Goal: Task Accomplishment & Management: Manage account settings

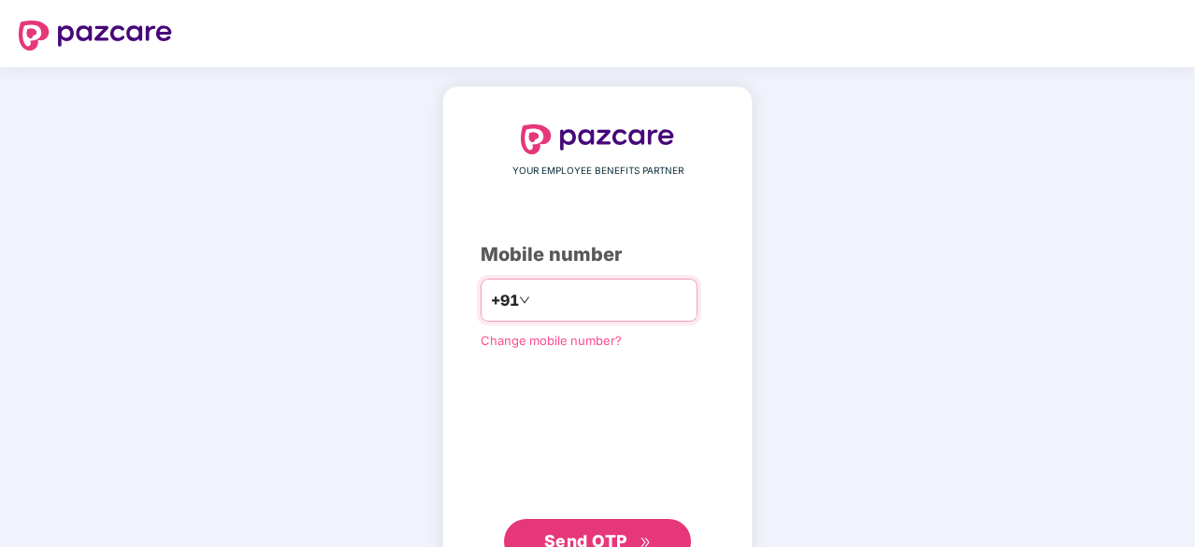
type input "**********"
click at [649, 346] on div "Change mobile number?" at bounding box center [598, 338] width 234 height 19
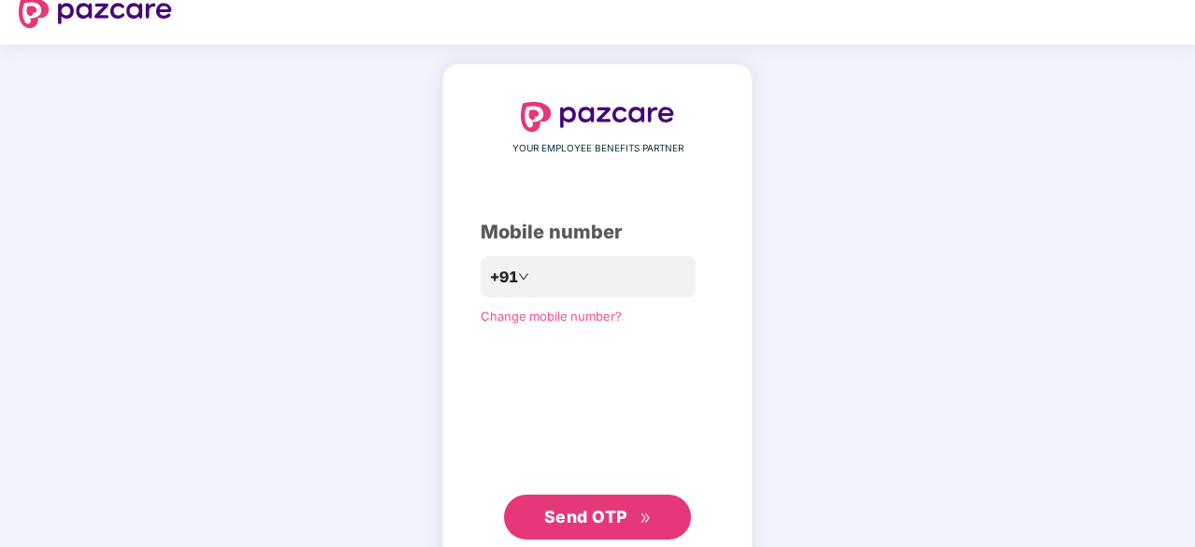
scroll to position [22, 0]
click at [596, 508] on span "Send OTP" at bounding box center [585, 518] width 83 height 20
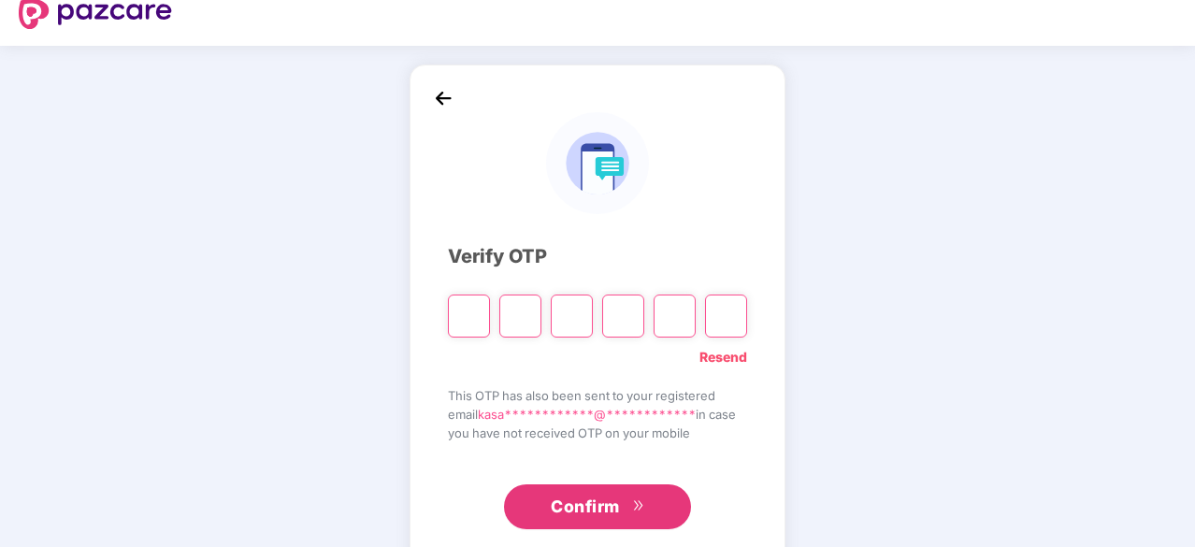
type input "*"
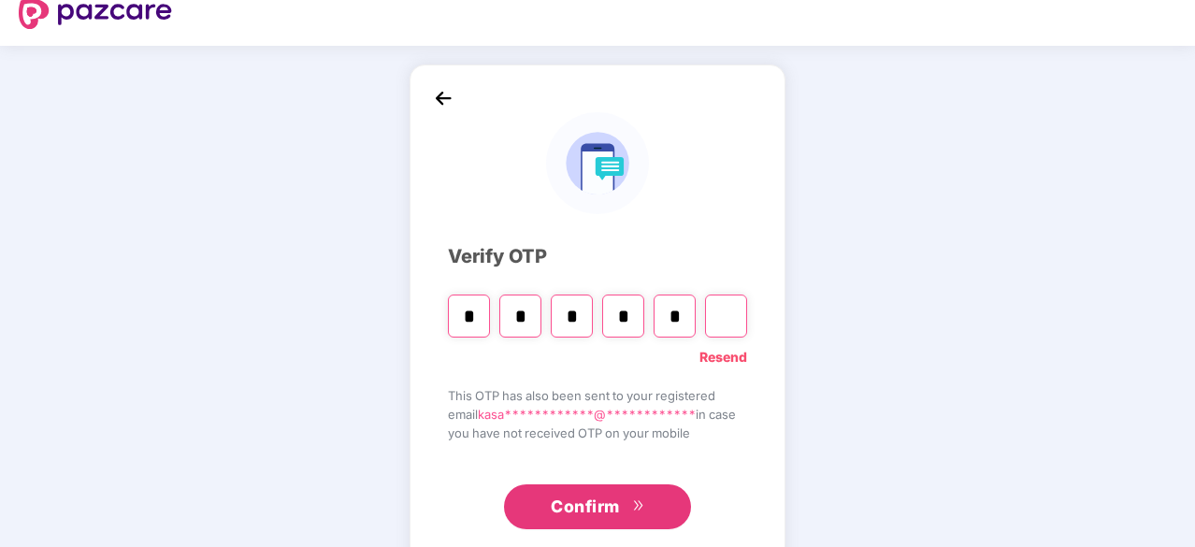
type input "*"
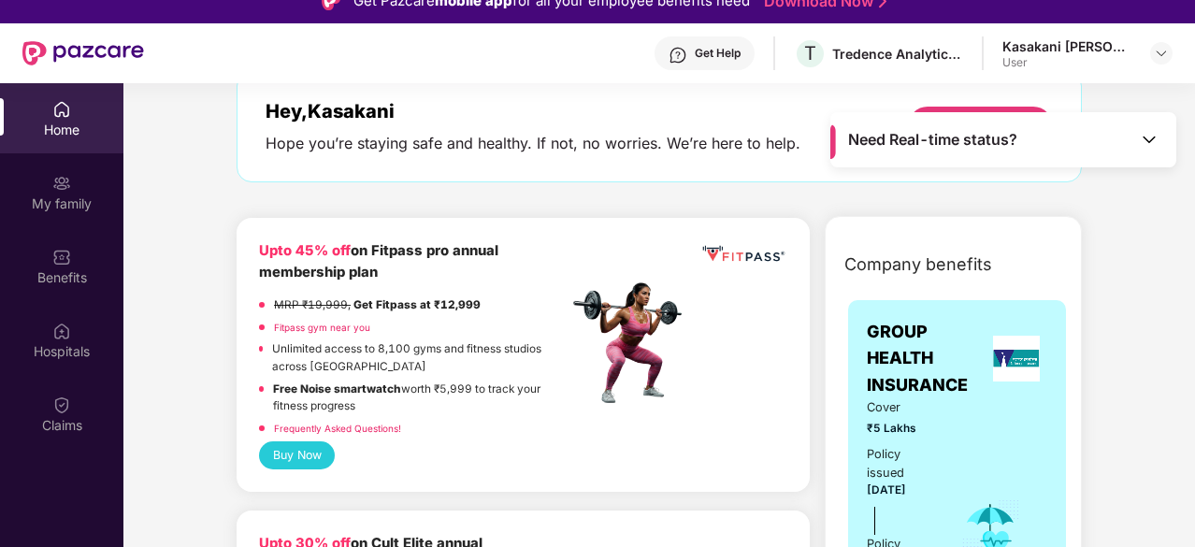
scroll to position [98, 0]
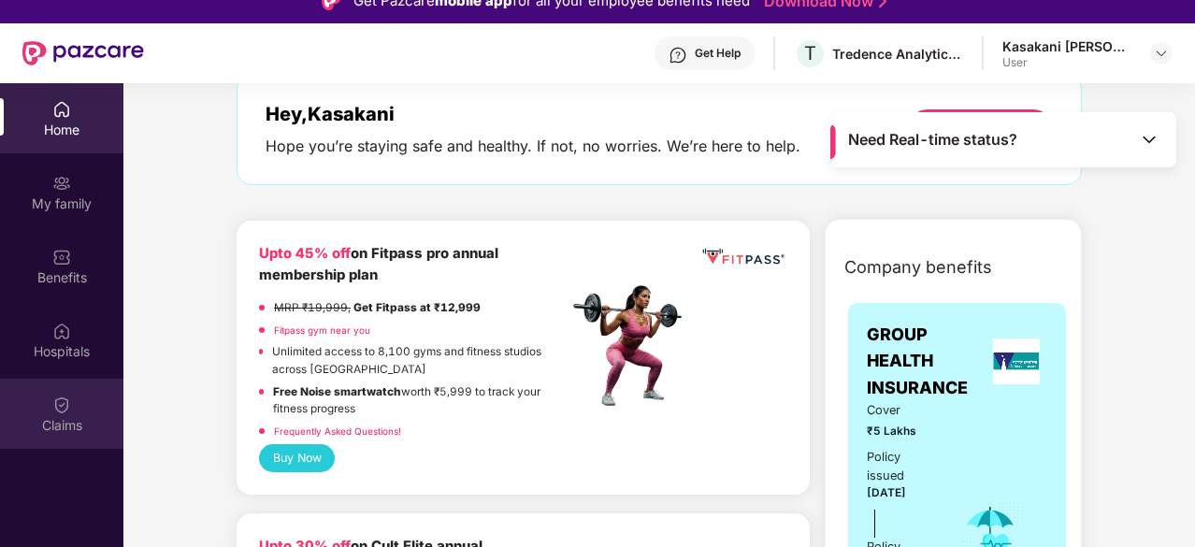
click at [49, 422] on div "Claims" at bounding box center [61, 425] width 123 height 19
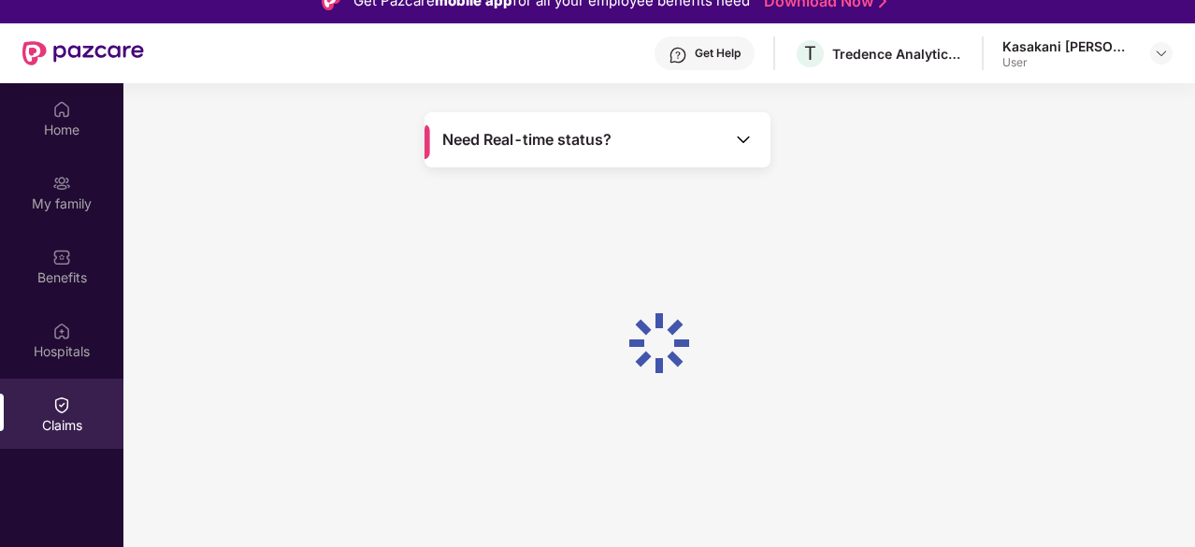
scroll to position [0, 0]
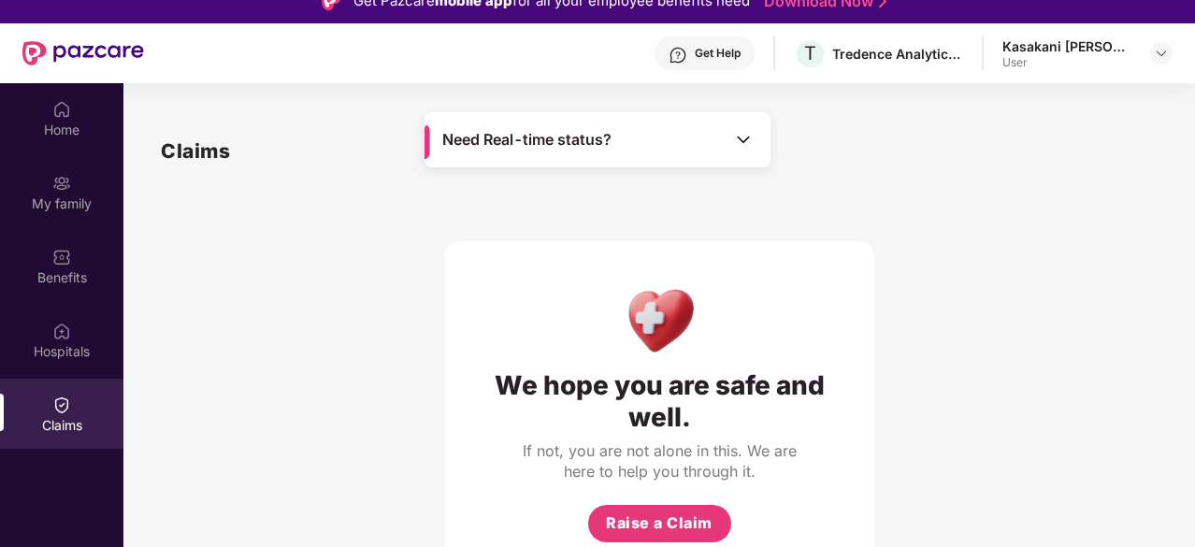
click at [620, 143] on div "Need Real-time status?" at bounding box center [597, 139] width 346 height 55
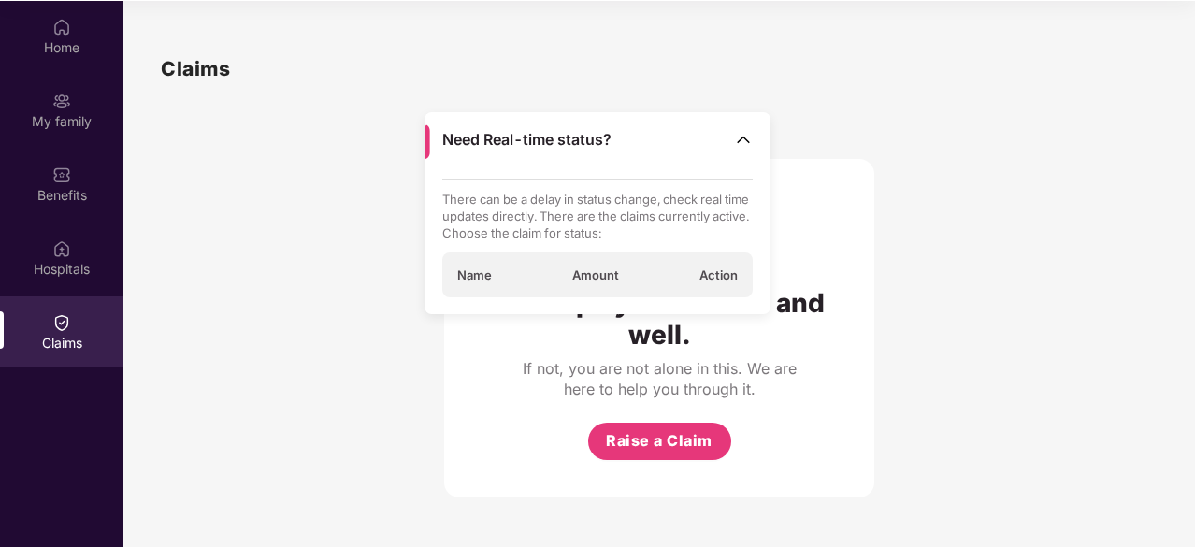
scroll to position [105, 0]
click at [713, 270] on span "Action" at bounding box center [718, 274] width 38 height 17
click at [736, 136] on img at bounding box center [743, 139] width 19 height 19
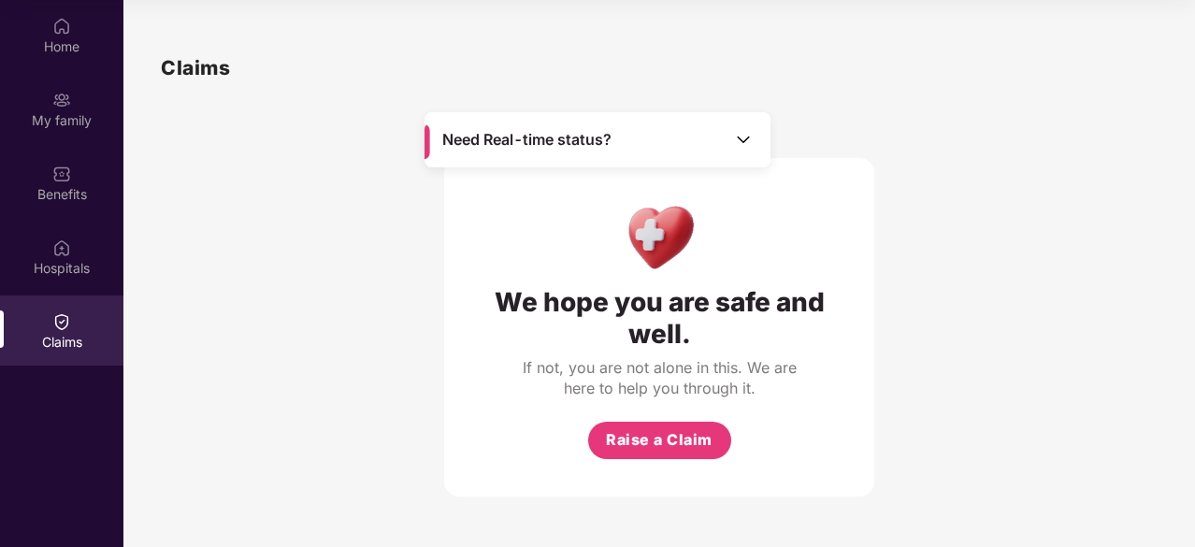
scroll to position [0, 0]
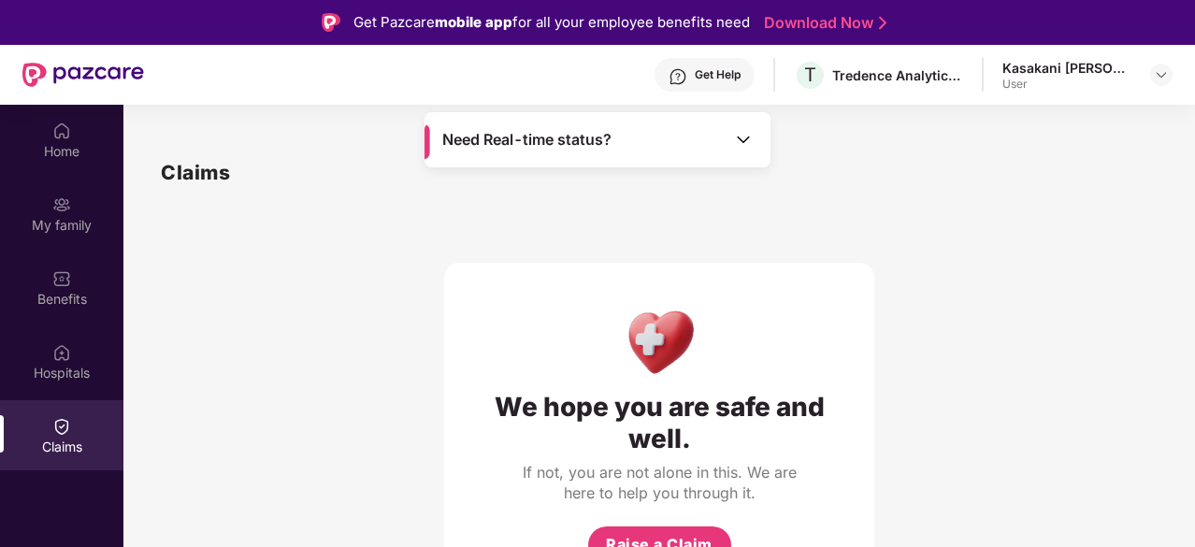
click at [602, 145] on span "Need Real-time status?" at bounding box center [526, 140] width 169 height 20
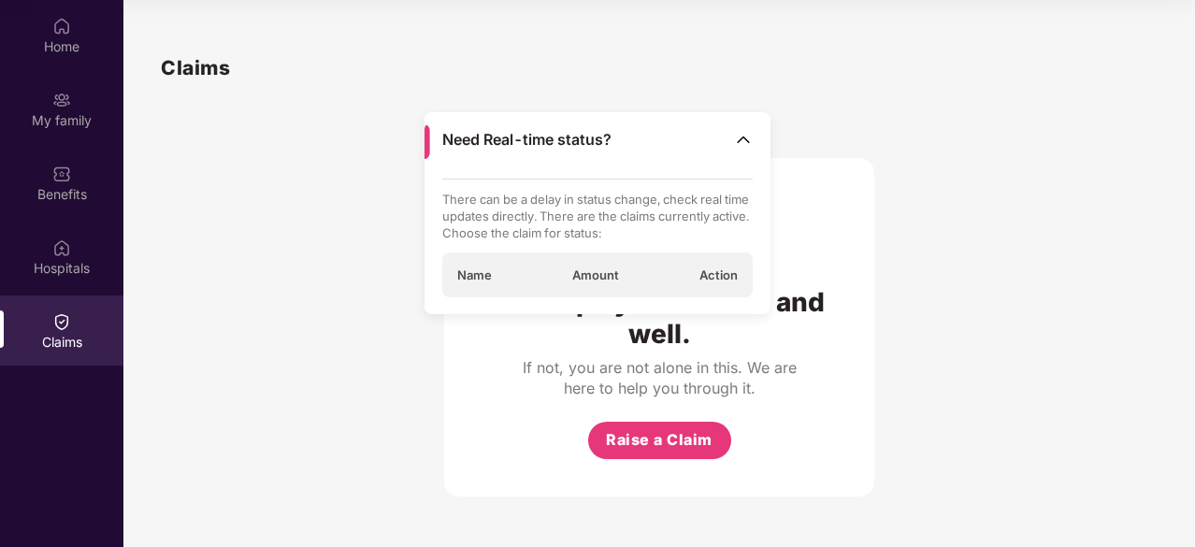
scroll to position [104, 0]
click at [526, 450] on div "We hope you are safe and well. If not, you are not alone in this. We are here t…" at bounding box center [659, 328] width 430 height 338
click at [331, 119] on div "We hope you are safe and well. If not, you are not alone in this. We are here t…" at bounding box center [659, 290] width 997 height 413
click at [510, 139] on span "Need Real-time status?" at bounding box center [526, 140] width 169 height 20
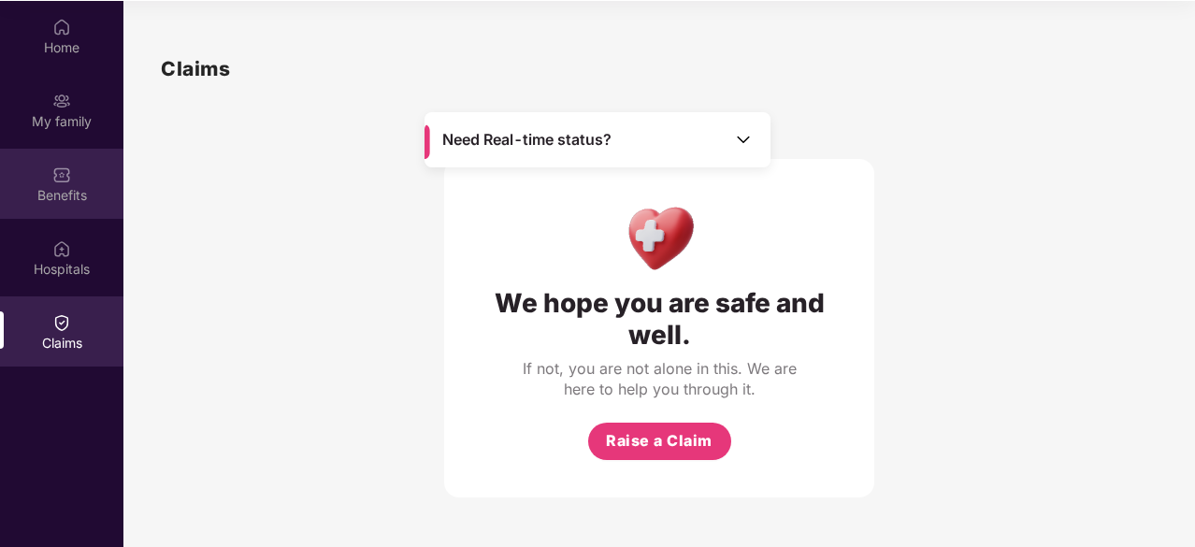
scroll to position [0, 0]
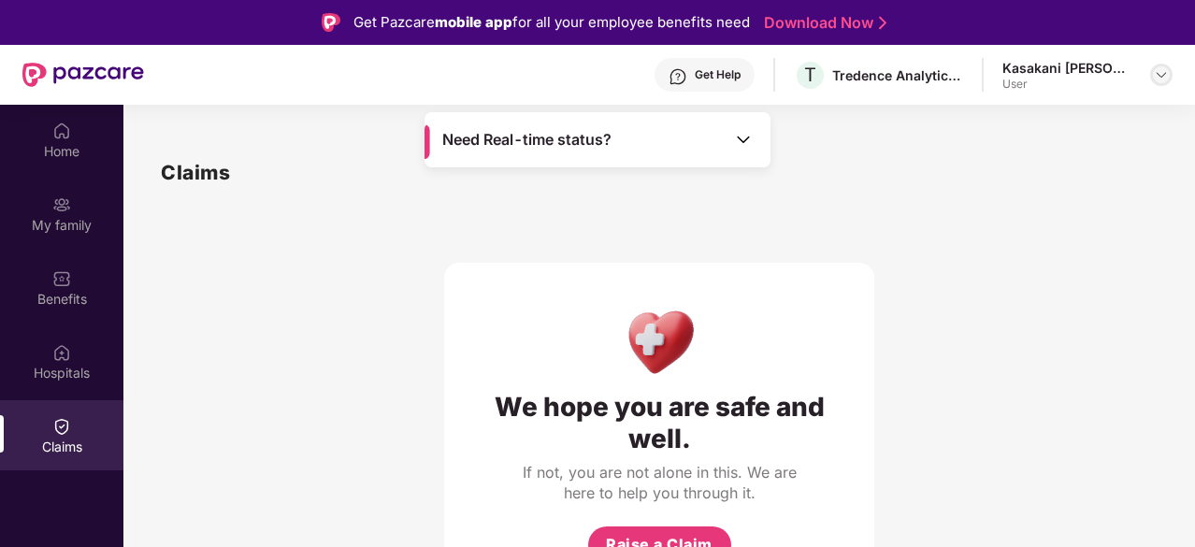
drag, startPoint x: 1146, startPoint y: 63, endPoint x: 1157, endPoint y: 65, distance: 11.4
click at [1157, 65] on div "Kasakani [PERSON_NAME] User" at bounding box center [1087, 75] width 170 height 33
click at [1157, 65] on div at bounding box center [1161, 75] width 22 height 22
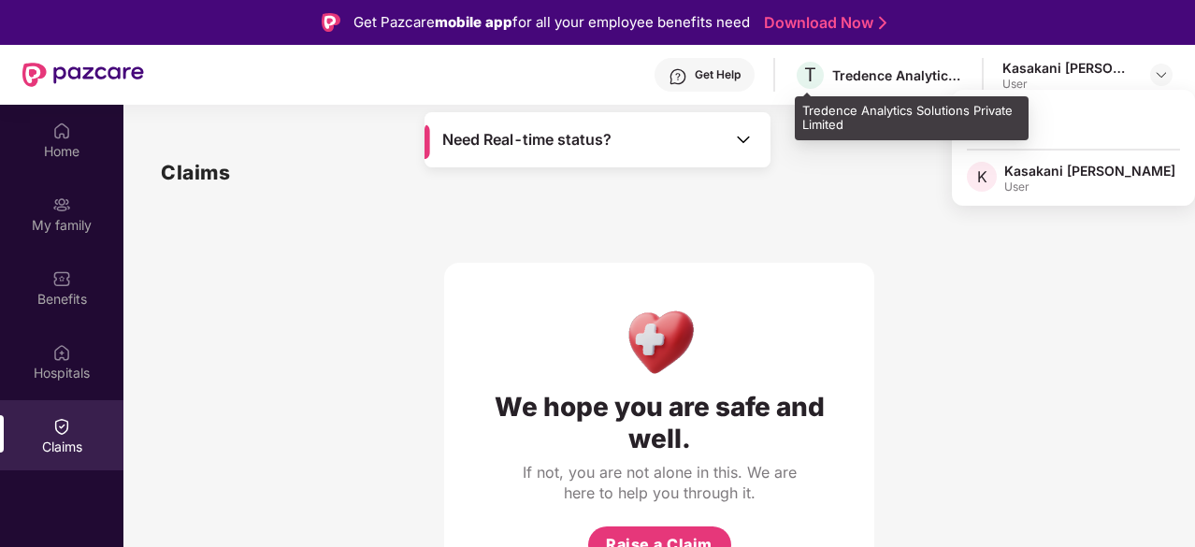
click at [926, 81] on div "Tredence Analytics Solutions Private Limited" at bounding box center [897, 75] width 131 height 18
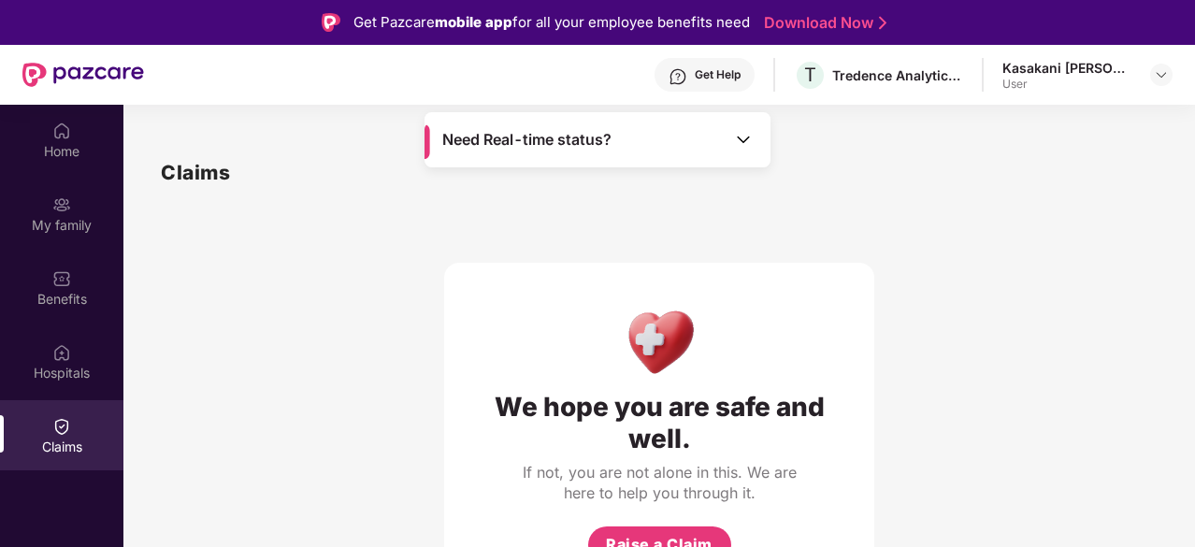
click at [746, 81] on div "Get Help" at bounding box center [704, 75] width 100 height 34
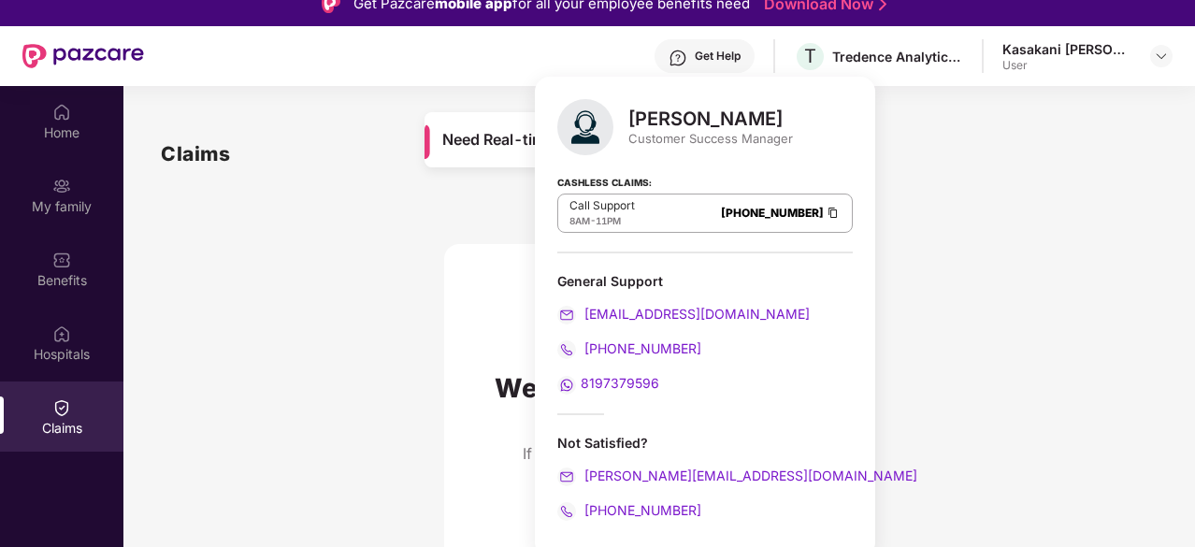
scroll to position [38, 0]
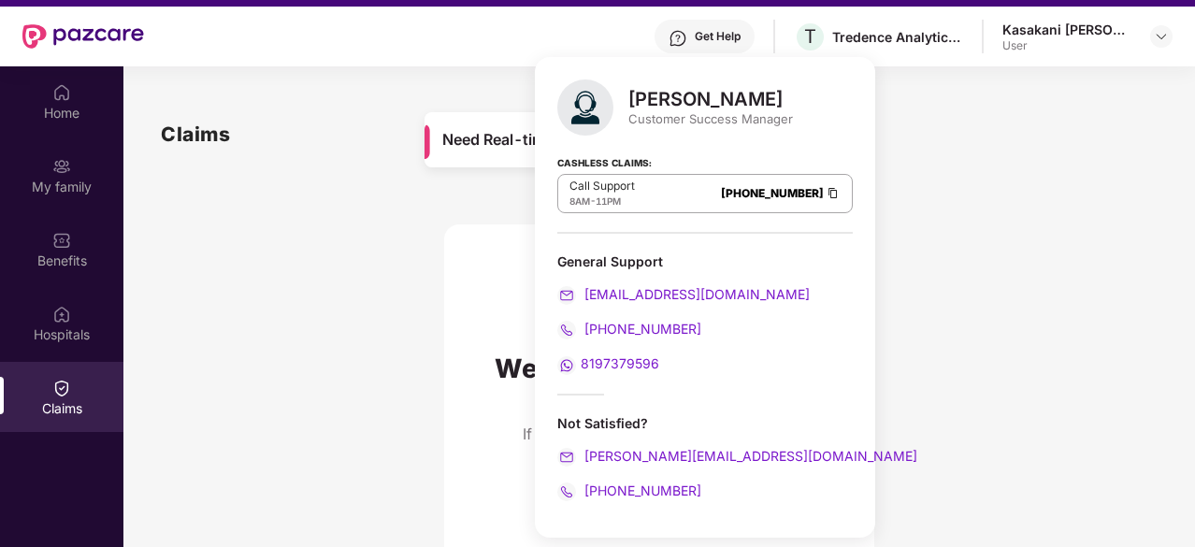
click at [785, 192] on link "[PHONE_NUMBER]" at bounding box center [772, 193] width 103 height 14
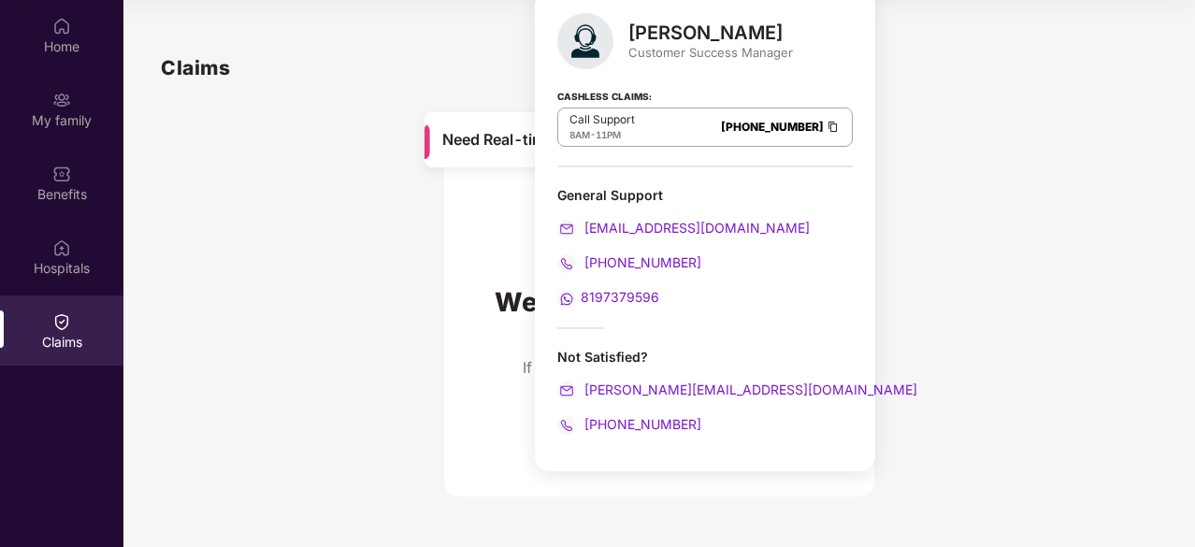
scroll to position [103, 0]
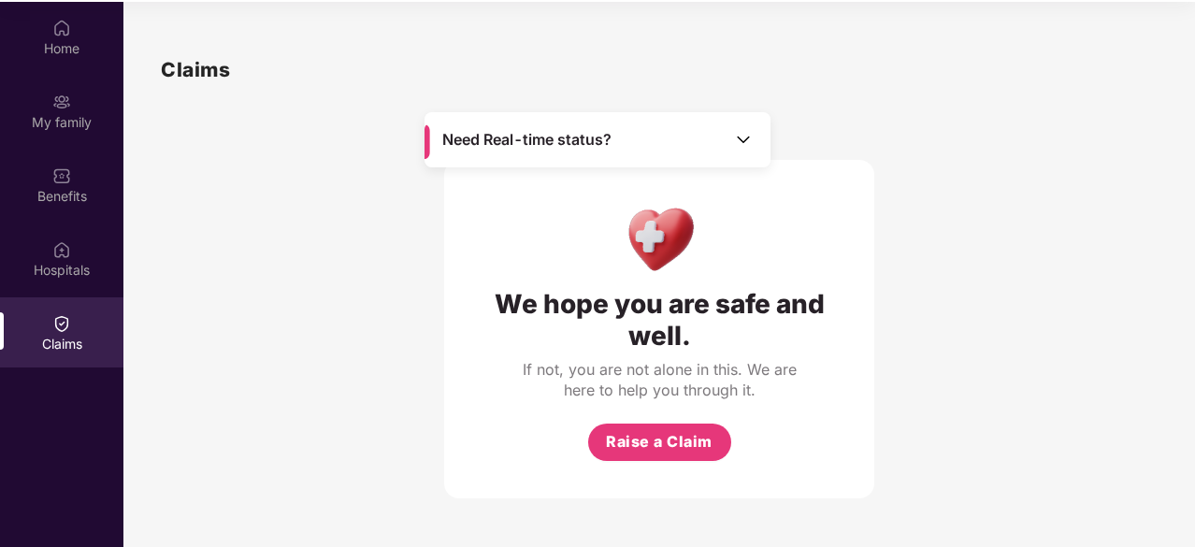
click at [366, 232] on div "We hope you are safe and well. If not, you are not alone in this. We are here t…" at bounding box center [659, 291] width 997 height 413
click at [67, 132] on div "My family" at bounding box center [61, 111] width 123 height 70
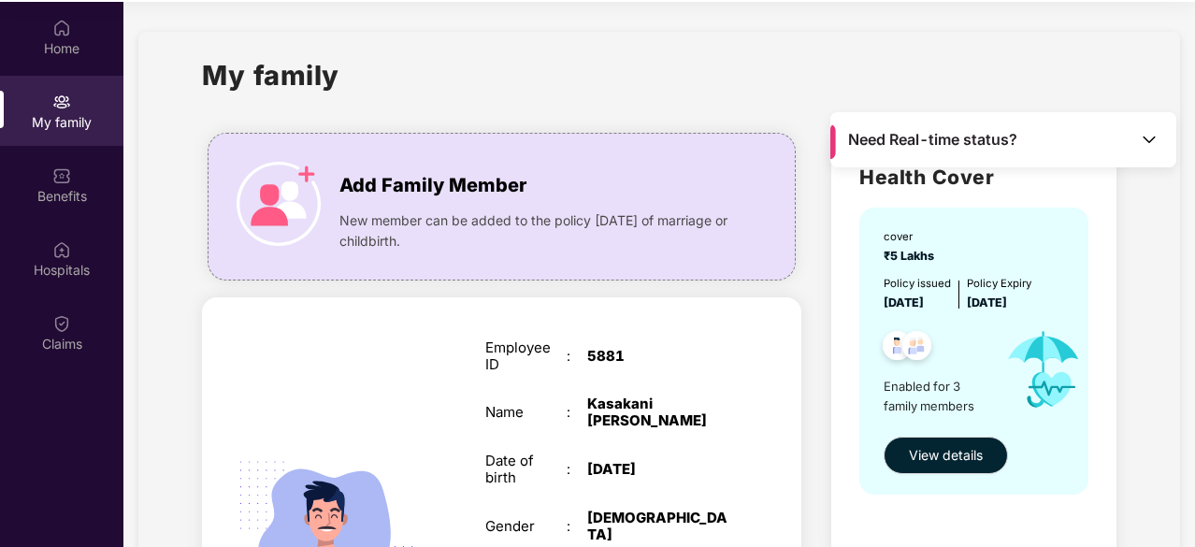
click at [1142, 133] on img at bounding box center [1149, 139] width 19 height 19
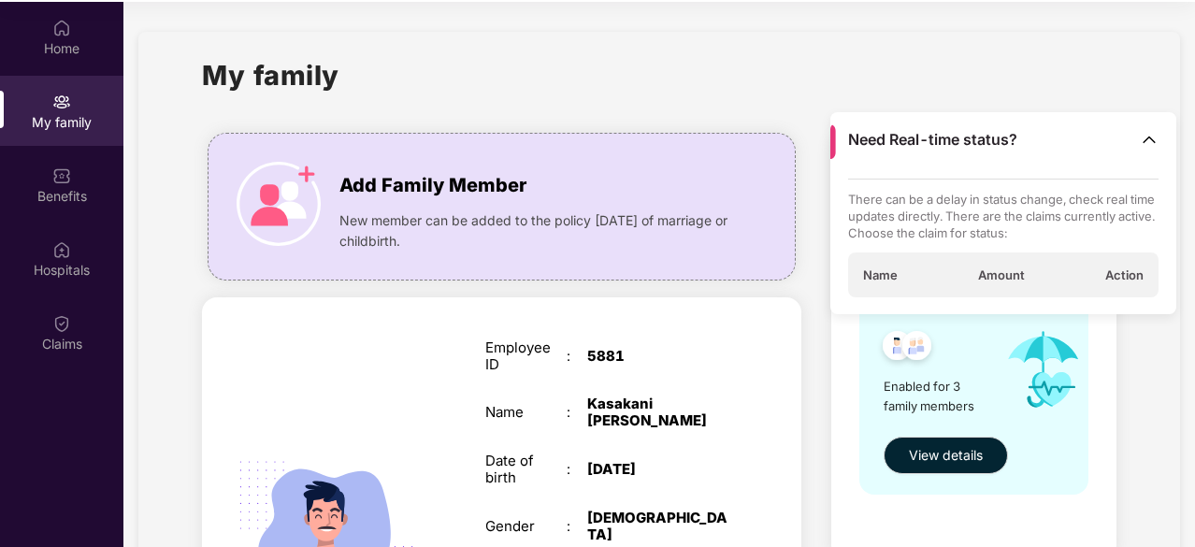
click at [1142, 133] on img at bounding box center [1149, 139] width 19 height 19
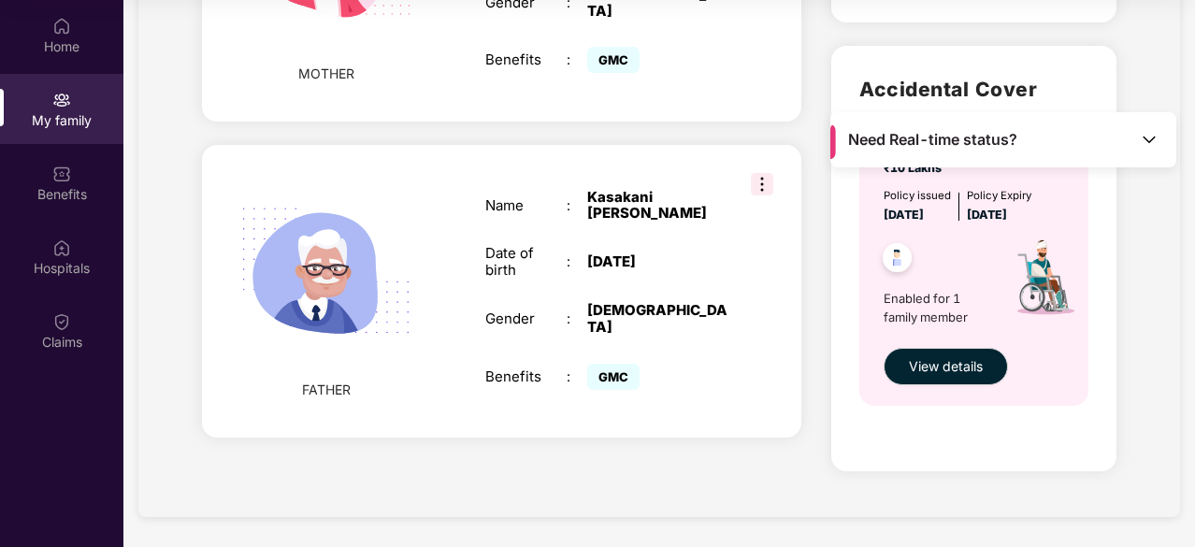
scroll to position [102, 0]
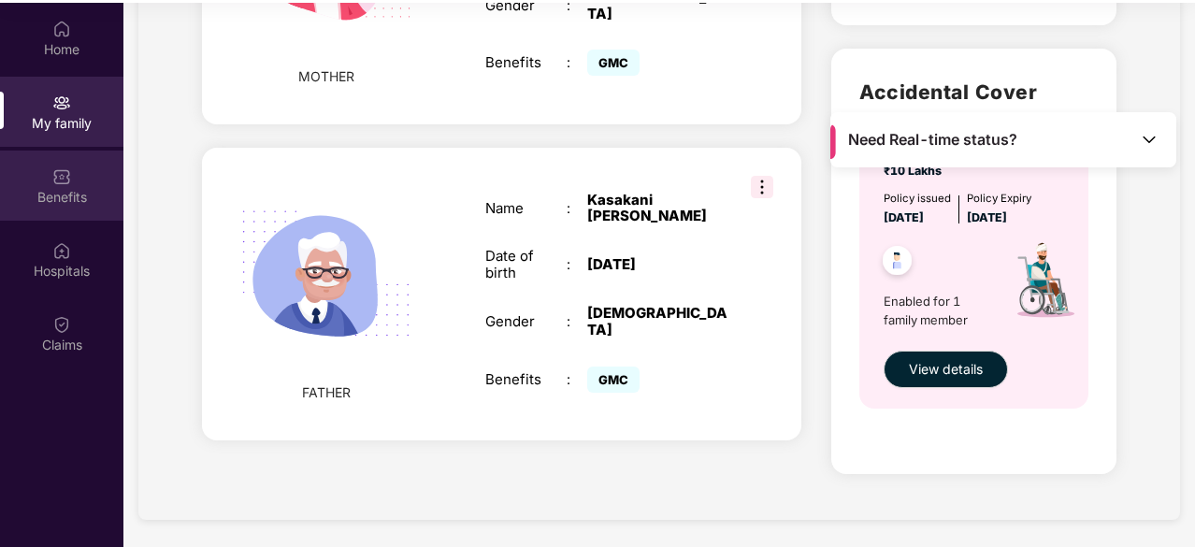
click at [75, 186] on div "Benefits" at bounding box center [61, 186] width 123 height 70
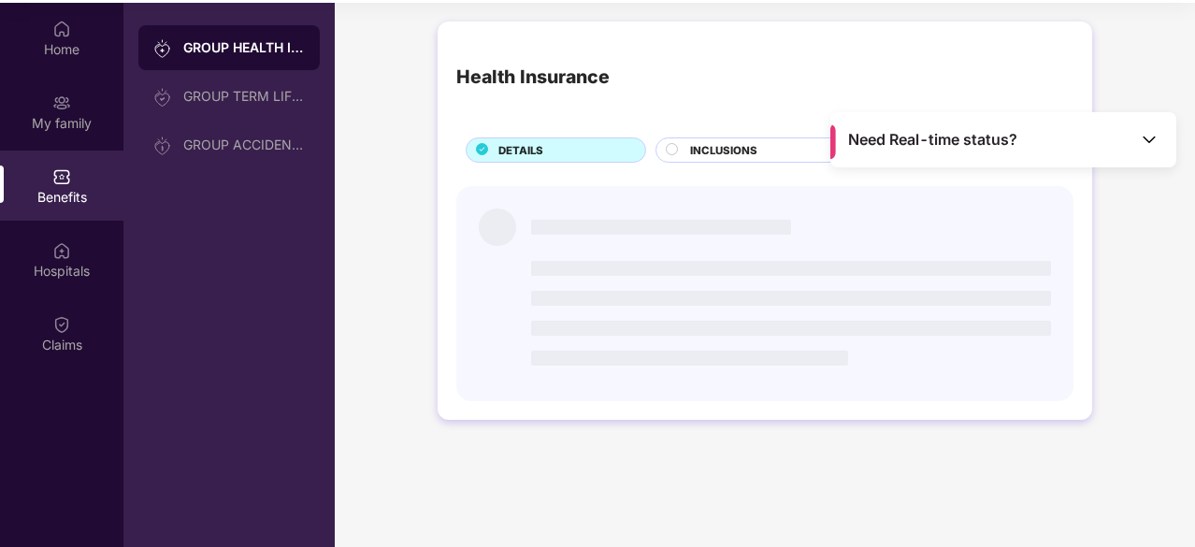
scroll to position [0, 0]
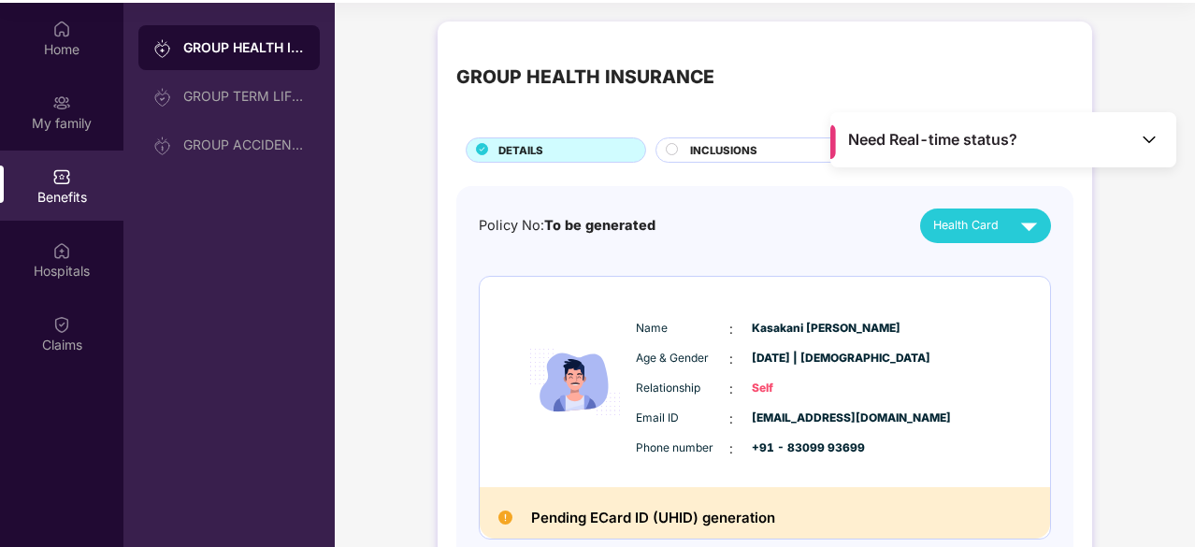
click at [998, 127] on div "Need Real-time status?" at bounding box center [1003, 139] width 346 height 55
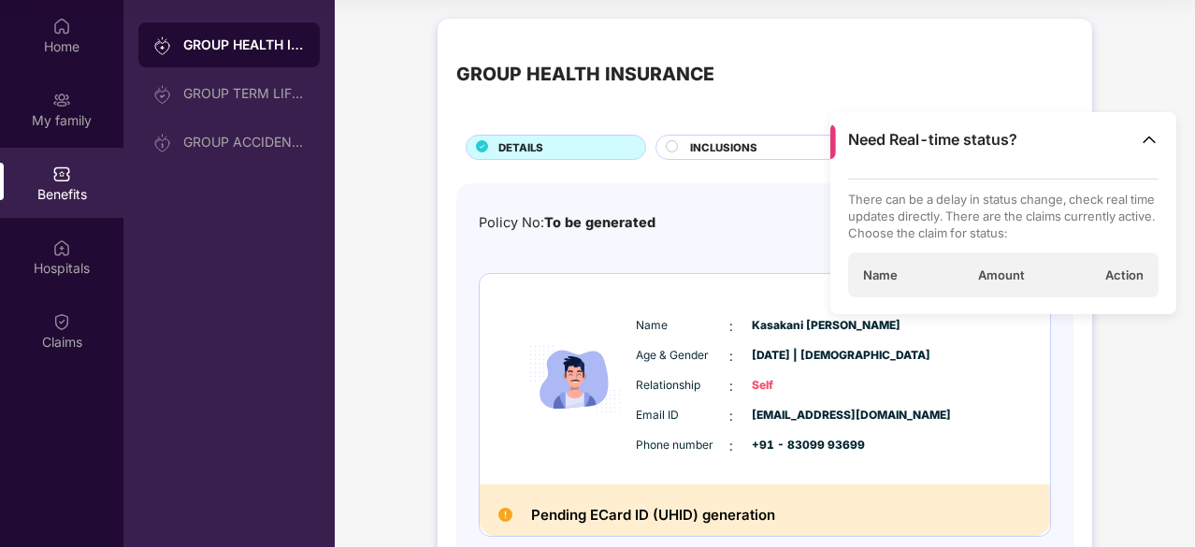
scroll to position [104, 0]
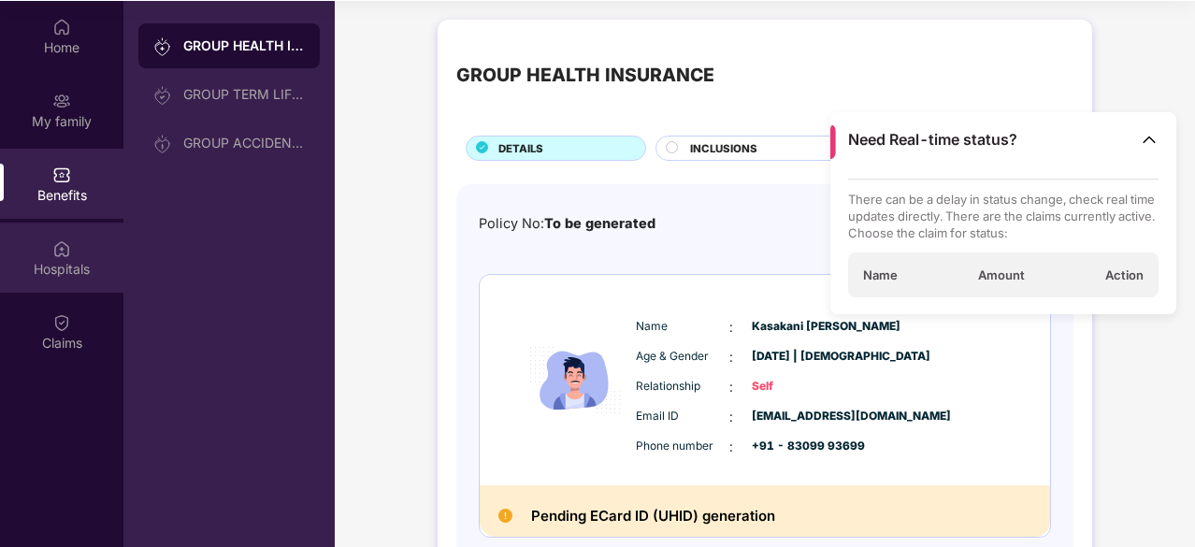
click at [58, 282] on div "Hospitals" at bounding box center [61, 258] width 123 height 70
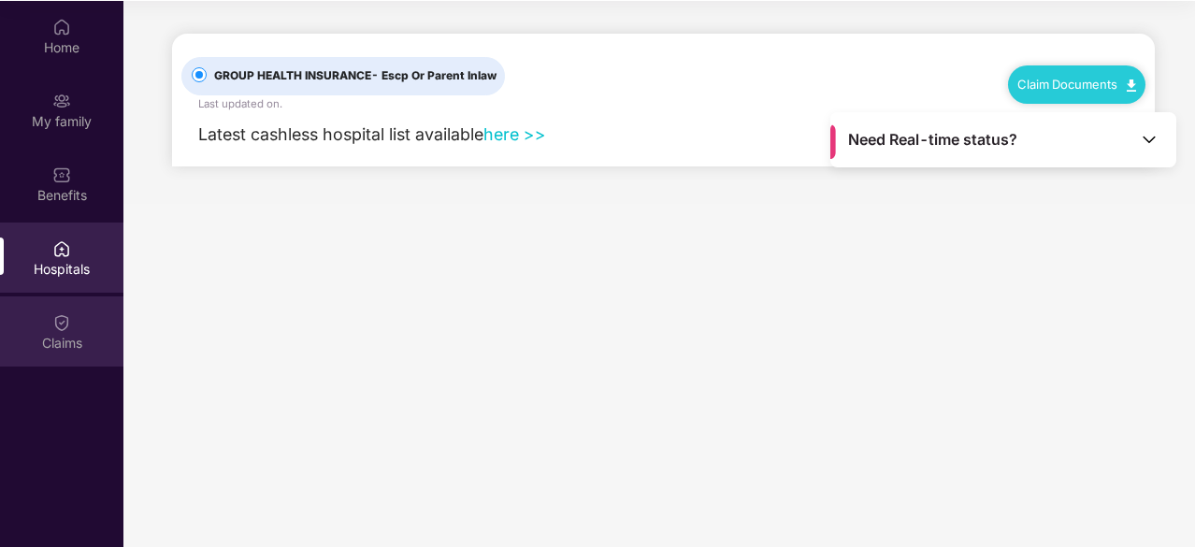
click at [85, 359] on div "Claims" at bounding box center [61, 331] width 123 height 70
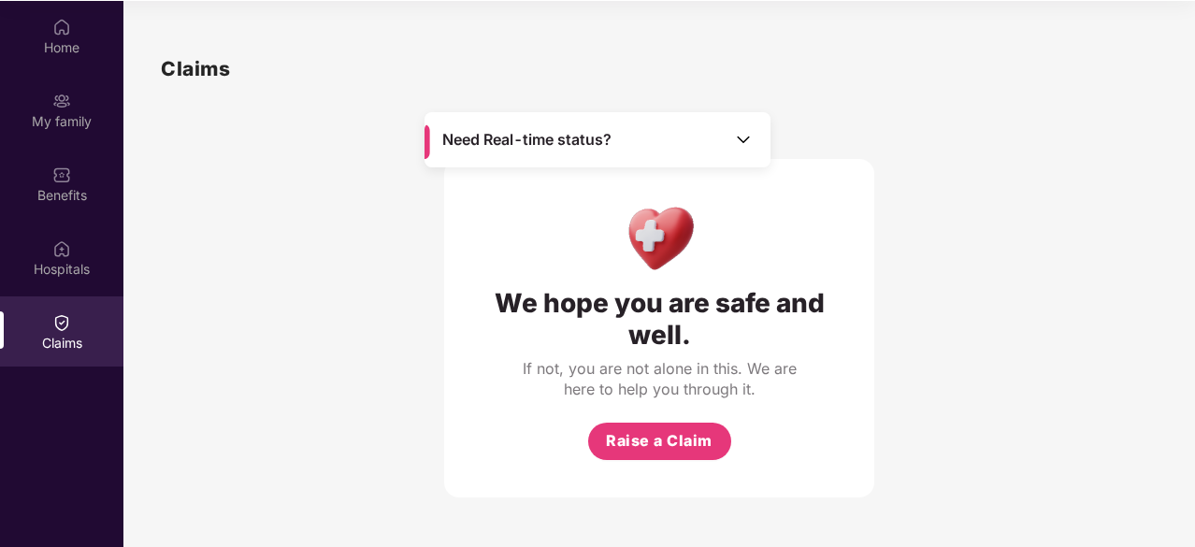
click at [563, 145] on span "Need Real-time status?" at bounding box center [526, 140] width 169 height 20
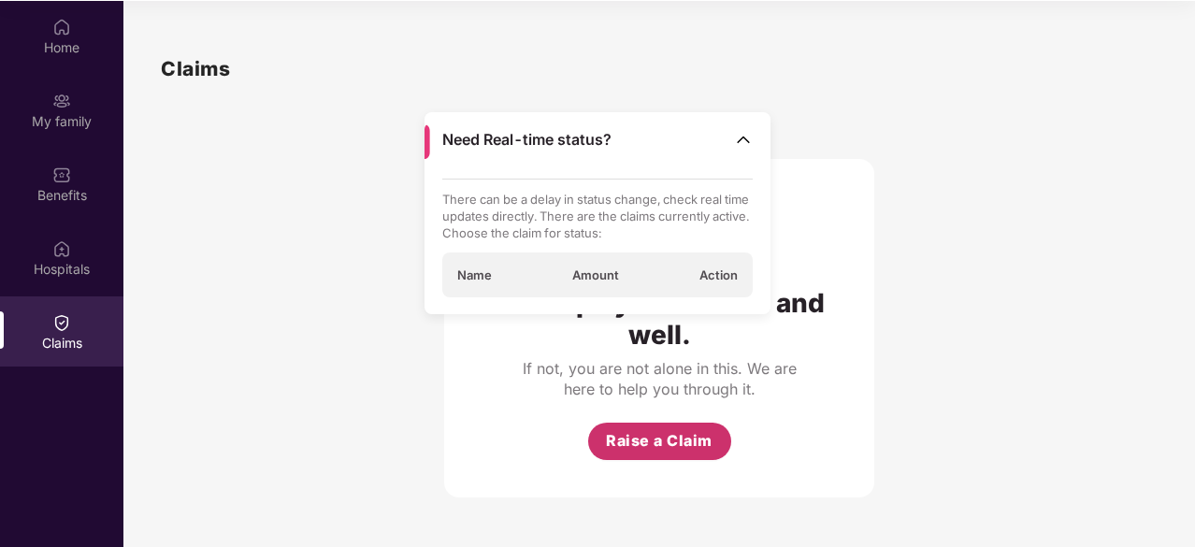
click at [673, 438] on span "Raise a Claim" at bounding box center [659, 440] width 107 height 23
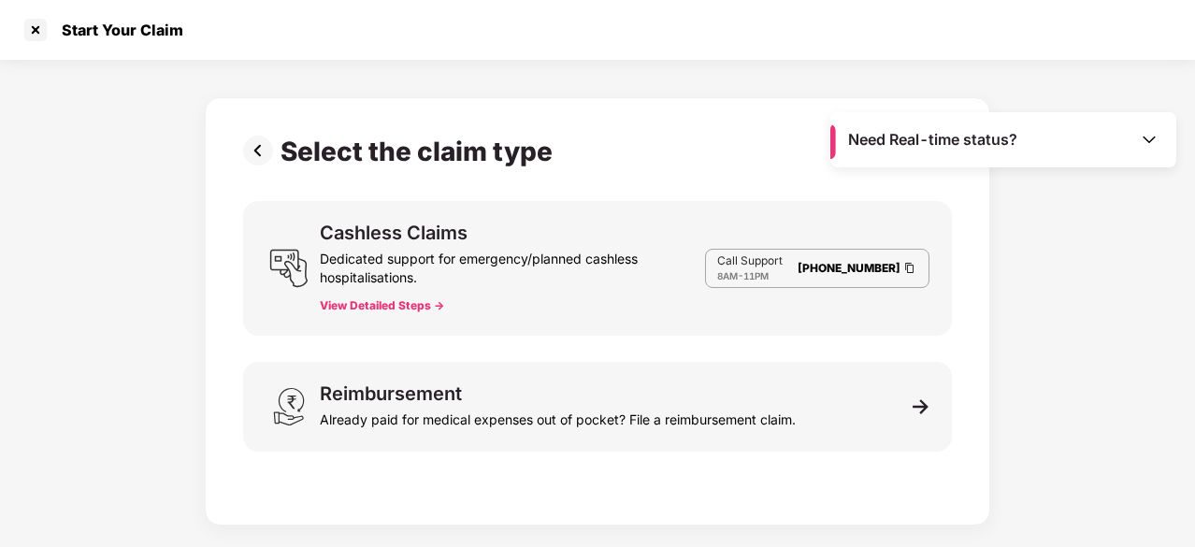
scroll to position [43, 0]
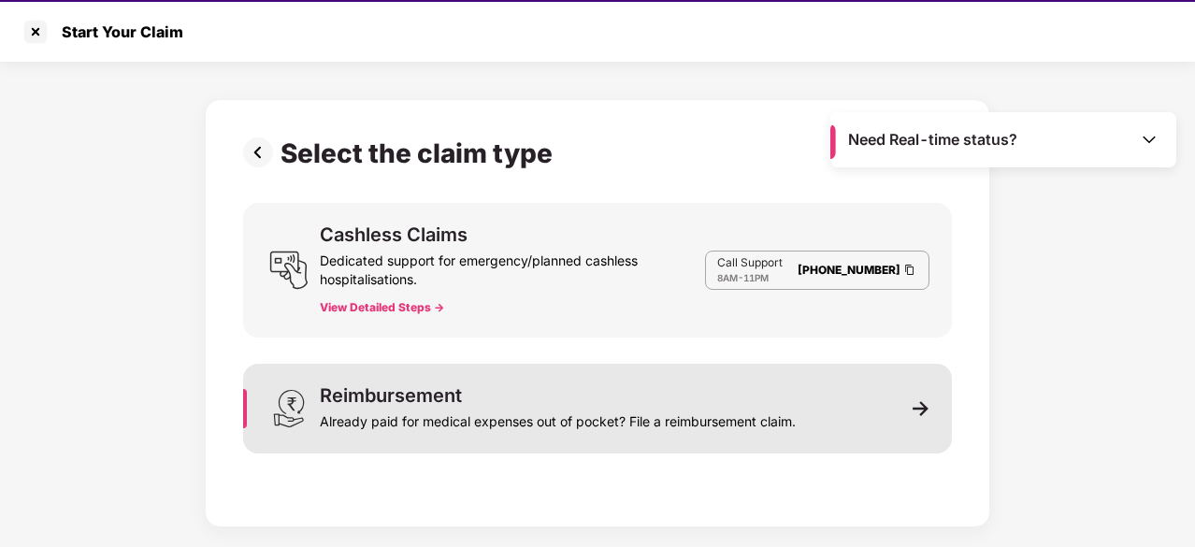
click at [397, 378] on div "Reimbursement Already paid for medical expenses out of pocket? File a reimburse…" at bounding box center [597, 409] width 709 height 90
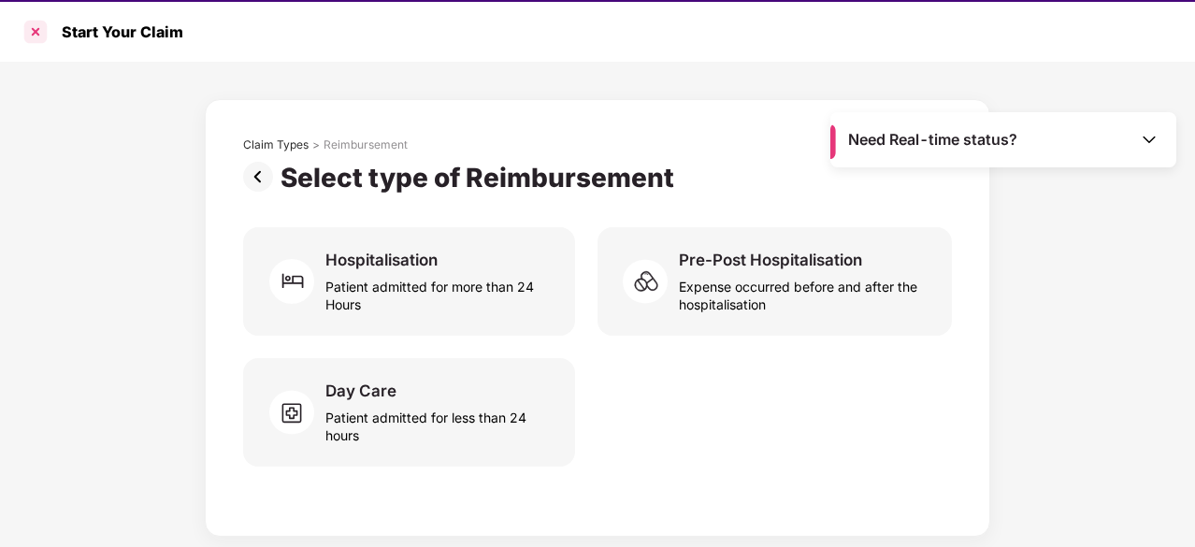
click at [45, 38] on div at bounding box center [36, 32] width 30 height 30
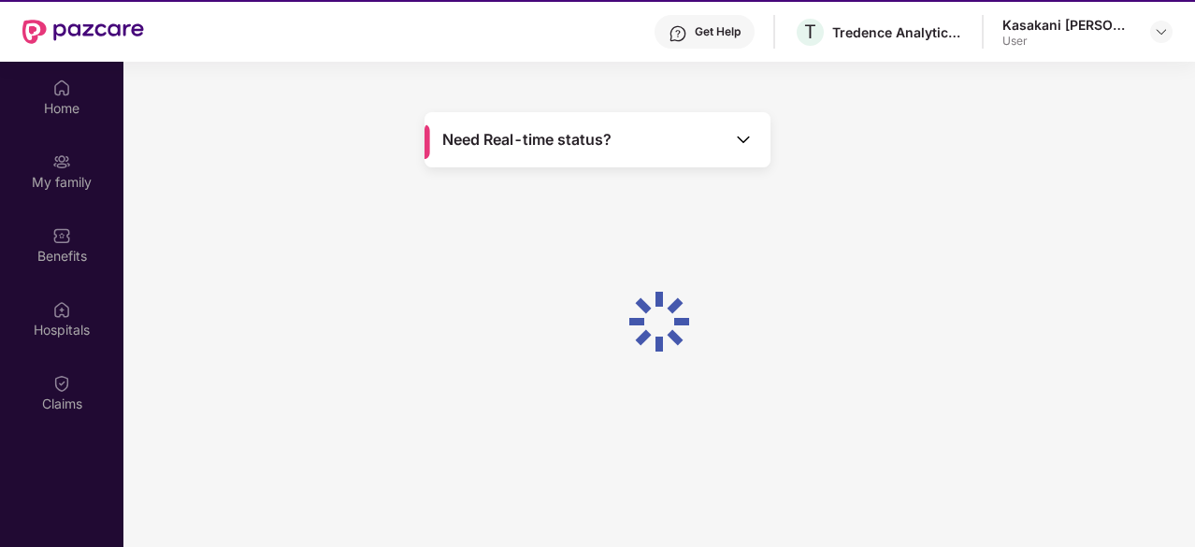
scroll to position [104, 0]
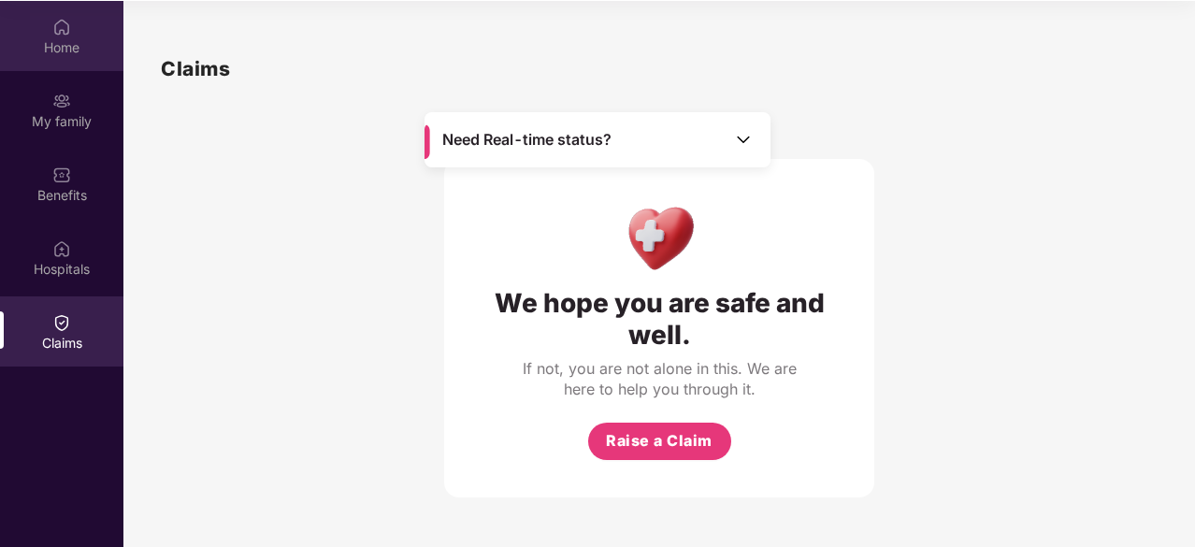
click at [53, 44] on div "Home" at bounding box center [61, 47] width 123 height 19
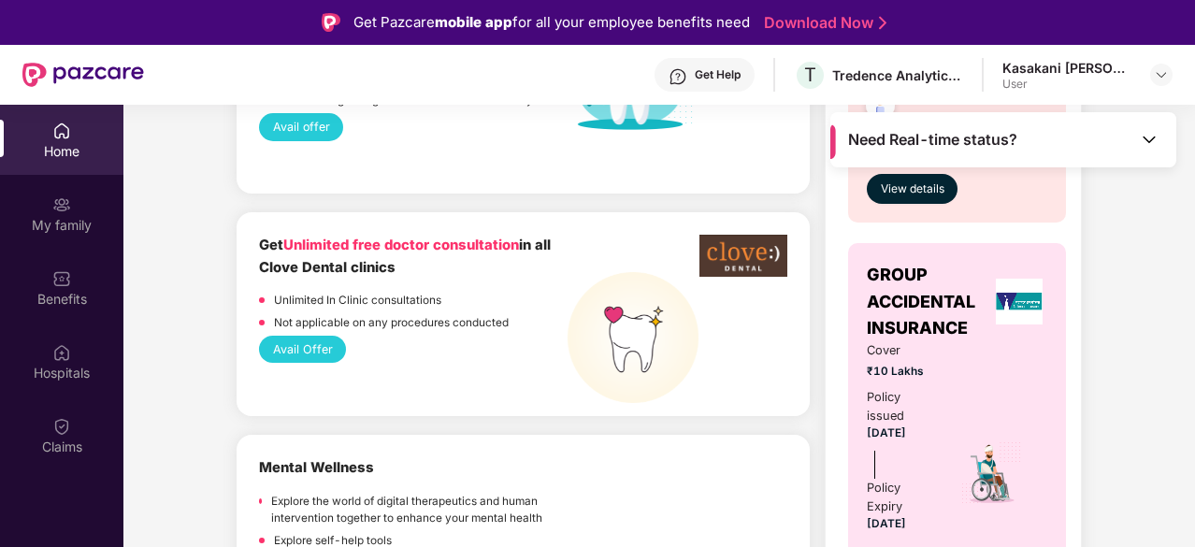
scroll to position [1113, 0]
drag, startPoint x: 434, startPoint y: 364, endPoint x: 1012, endPoint y: 303, distance: 580.9
click at [1012, 303] on img at bounding box center [1019, 302] width 47 height 46
